Goal: Information Seeking & Learning: Learn about a topic

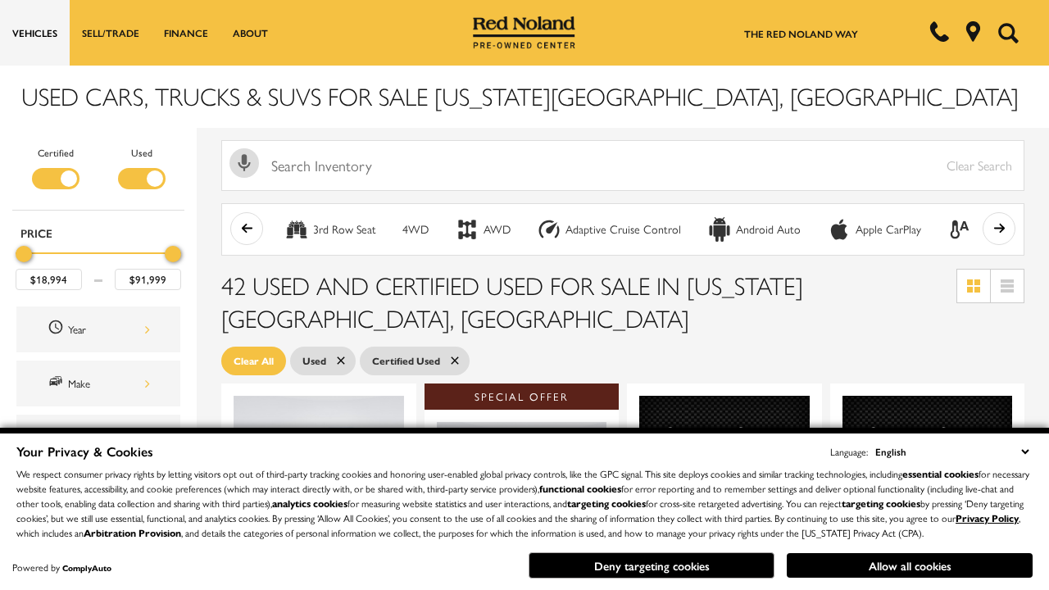
scroll to position [713, 0]
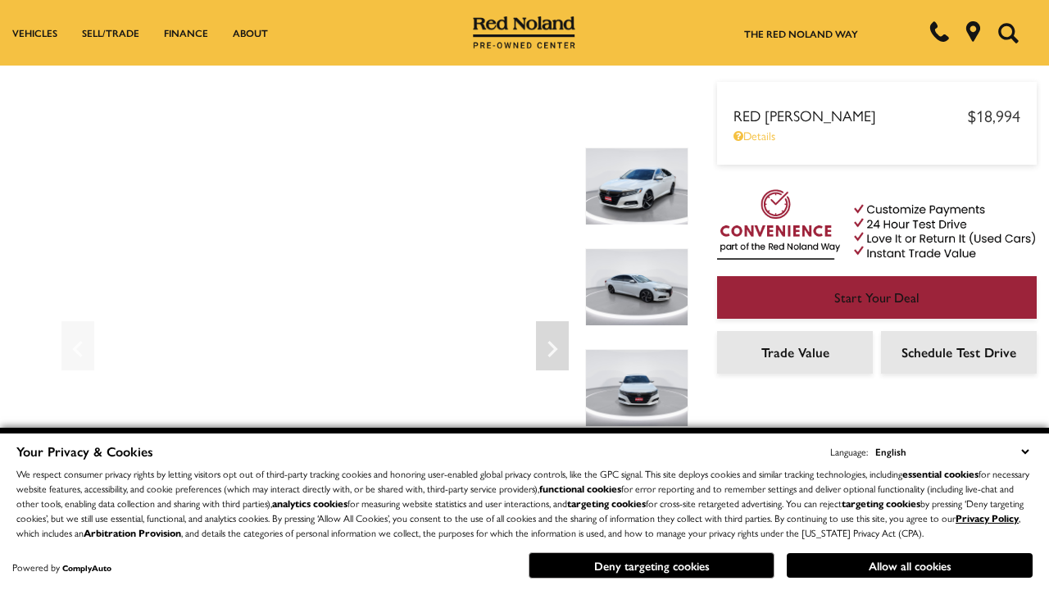
scroll to position [858, 0]
